Goal: Download file/media

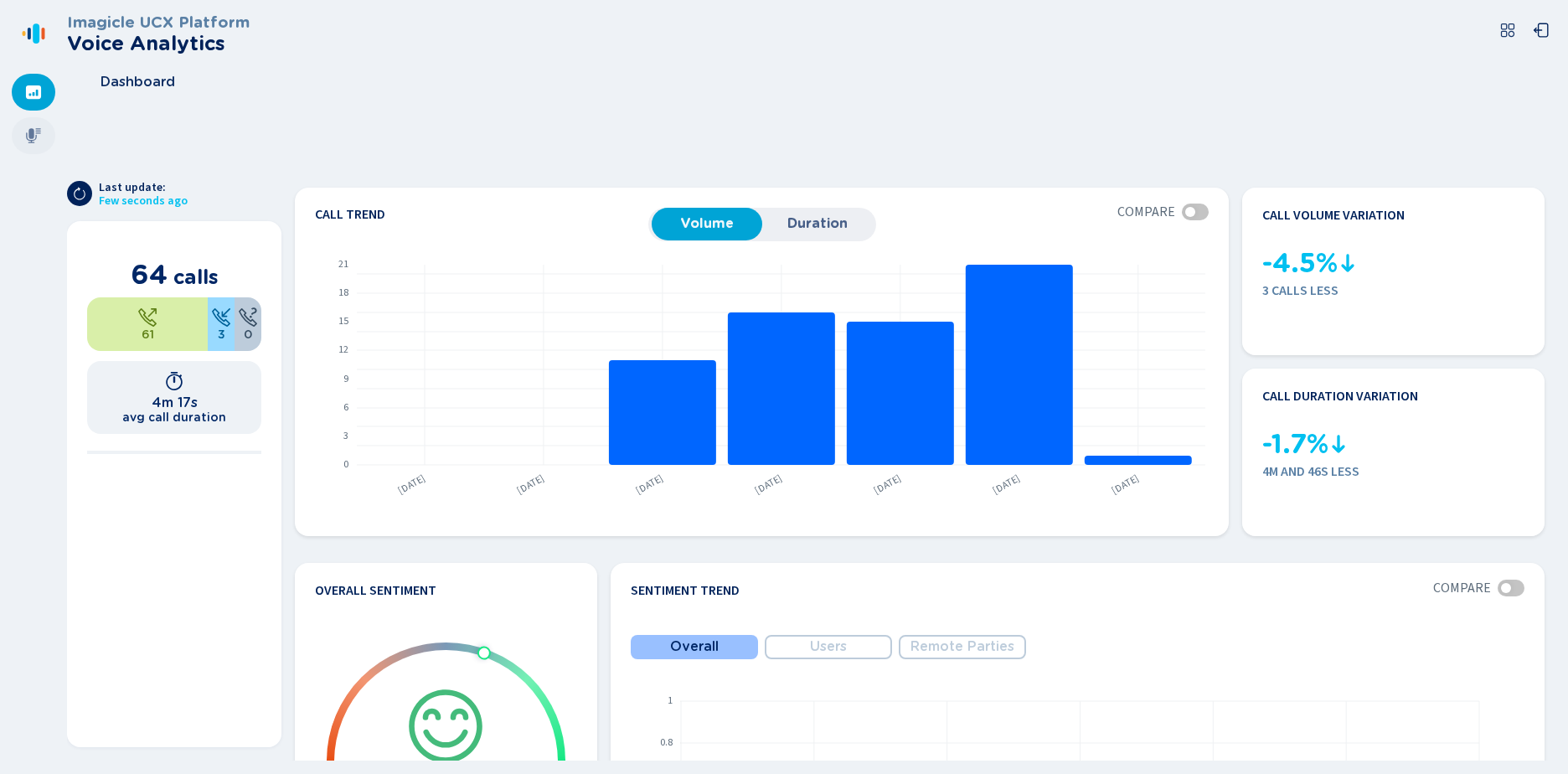
click at [42, 133] on div at bounding box center [33, 135] width 43 height 37
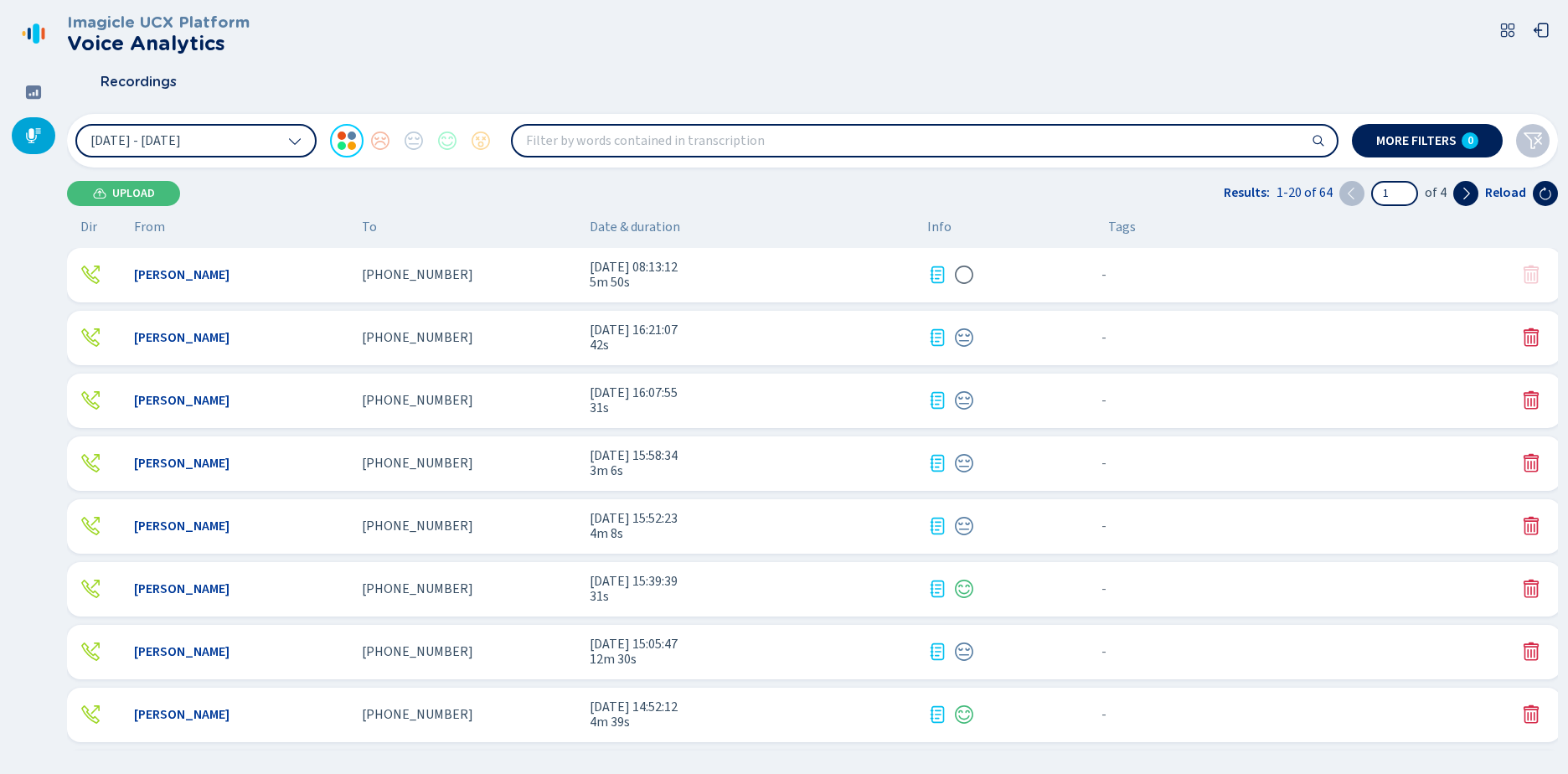
click at [625, 272] on span "[DATE] 08:13:12" at bounding box center [752, 267] width 324 height 15
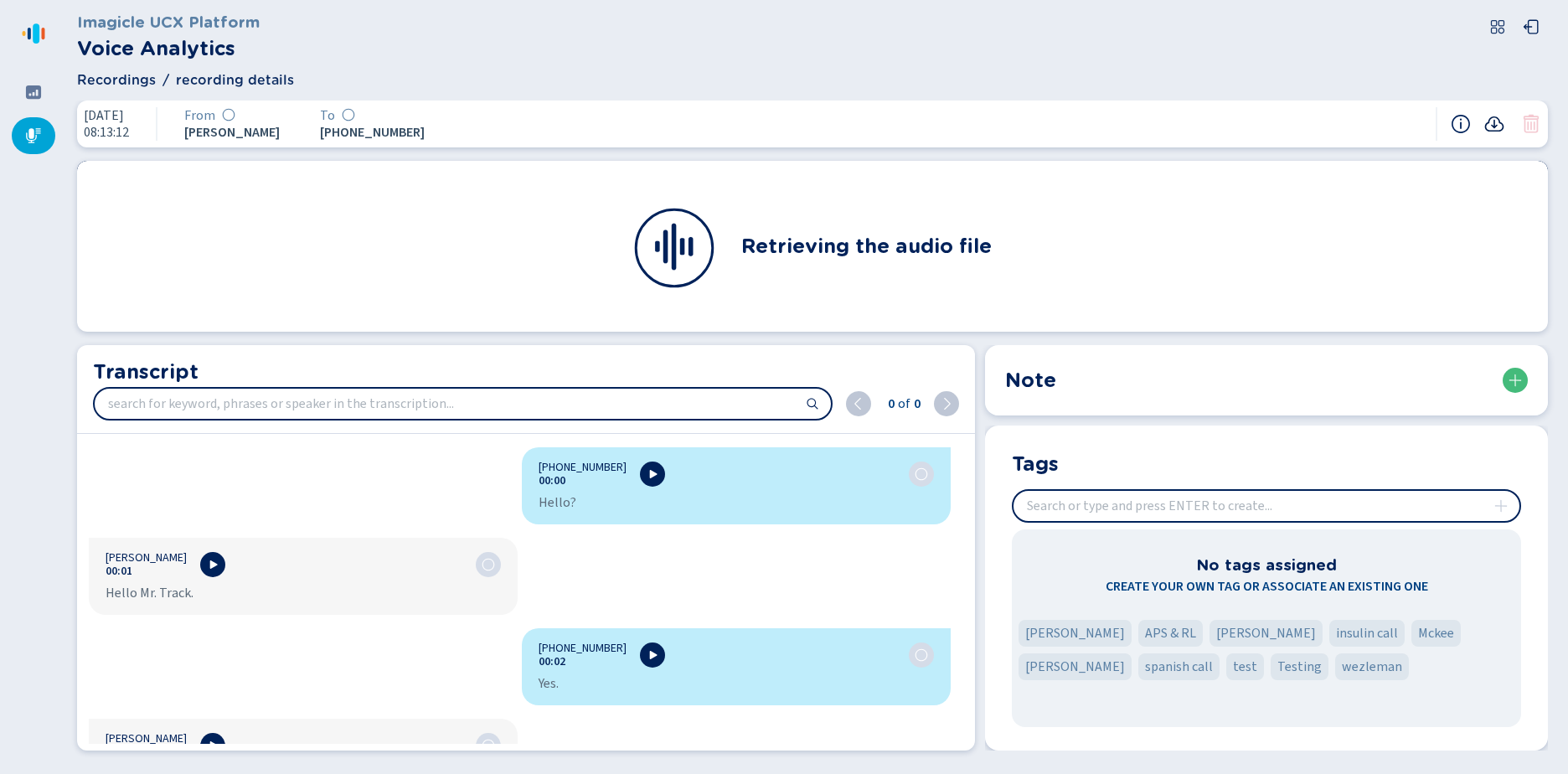
click at [1487, 124] on icon at bounding box center [1494, 124] width 19 height 15
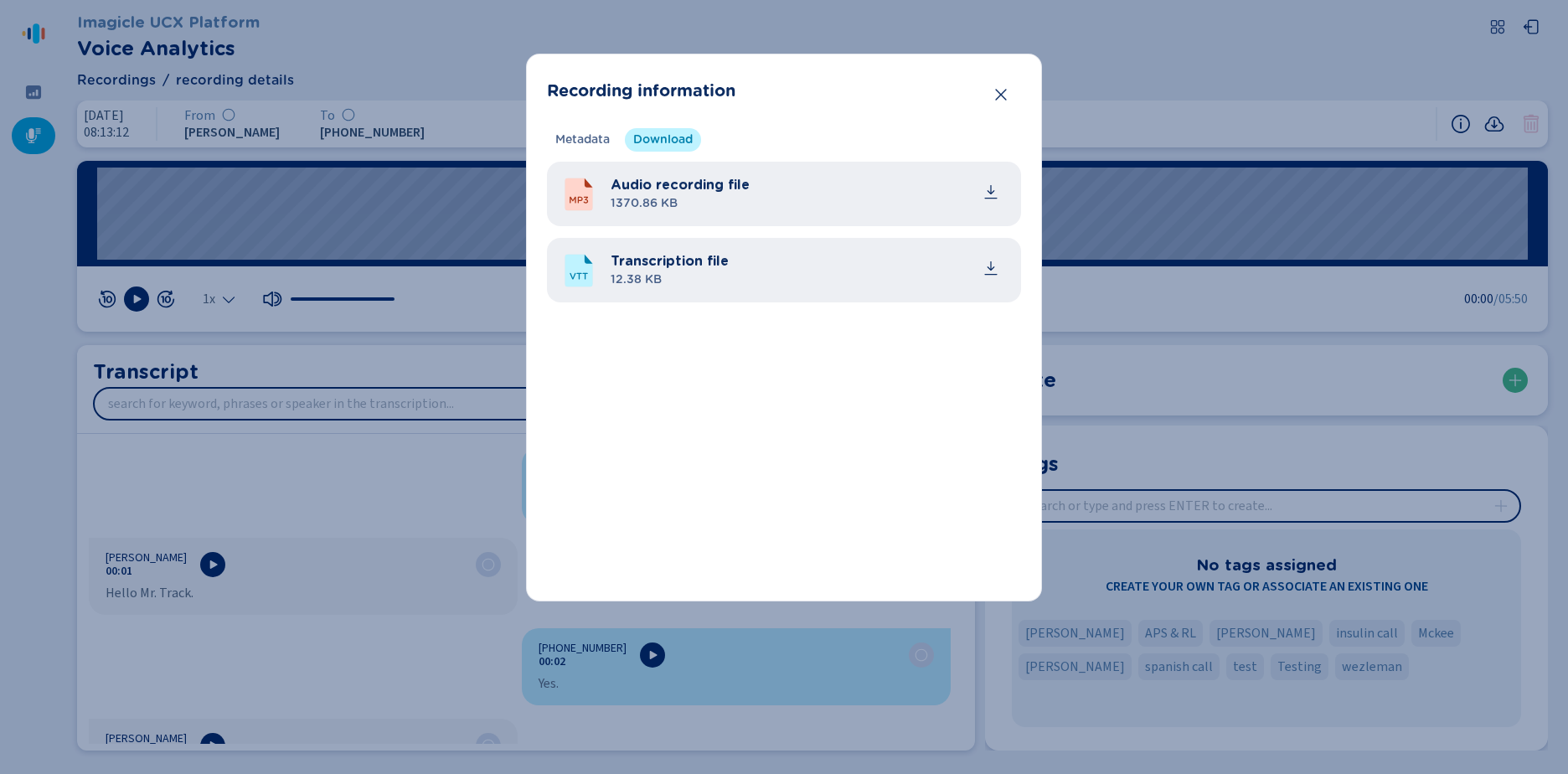
drag, startPoint x: 997, startPoint y: 278, endPoint x: 1018, endPoint y: 272, distance: 21.8
click at [997, 278] on button "common.download" at bounding box center [991, 268] width 33 height 33
click at [1006, 86] on button "Close" at bounding box center [1001, 95] width 33 height 33
